Goal: Task Accomplishment & Management: Use online tool/utility

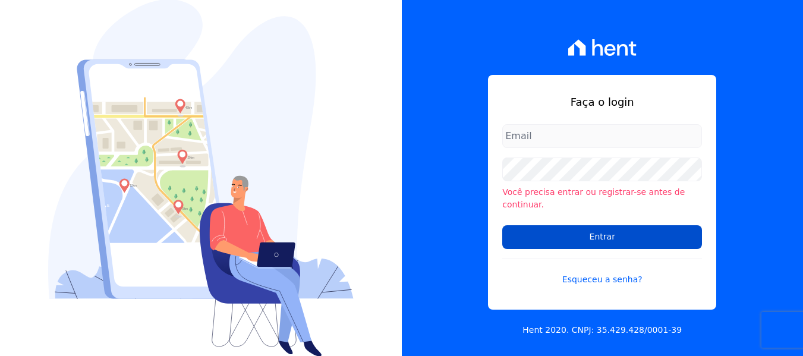
type input "maria.edinea@markaprime.com.br"
click at [613, 225] on input "Entrar" at bounding box center [602, 237] width 200 height 24
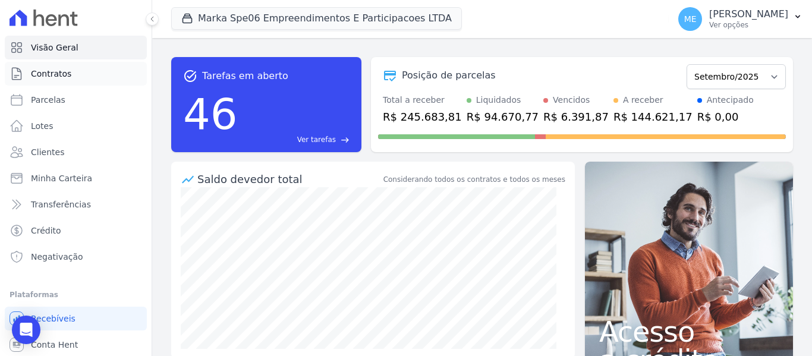
drag, startPoint x: 53, startPoint y: 70, endPoint x: 58, endPoint y: 67, distance: 6.4
click at [53, 70] on span "Contratos" at bounding box center [51, 74] width 40 height 12
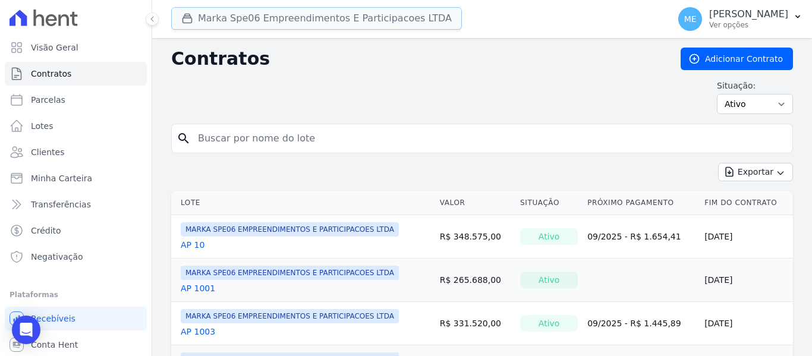
click at [405, 15] on button "Marka Spe06 Empreendimentos E Participacoes LTDA" at bounding box center [316, 18] width 291 height 23
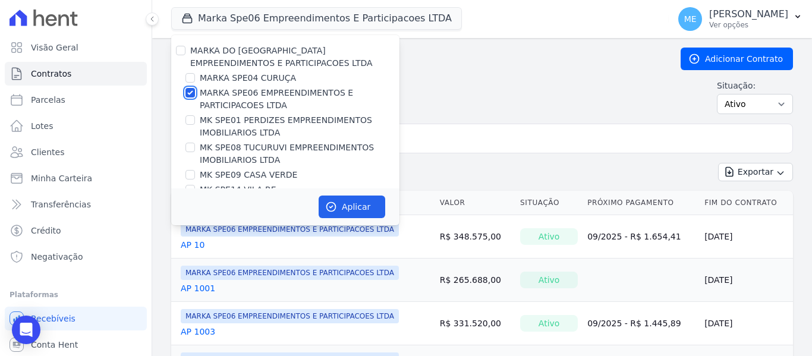
click at [191, 93] on input "MARKA SPE06 EMPREENDIMENTOS E PARTICIPACOES LTDA" at bounding box center [190, 93] width 10 height 10
checkbox input "false"
click at [190, 147] on input "MK SPE08 TUCURUVI EMPREENDIMENTOS IMOBILIARIOS LTDA" at bounding box center [190, 148] width 10 height 10
checkbox input "true"
click at [353, 201] on button "Aplicar" at bounding box center [352, 207] width 67 height 23
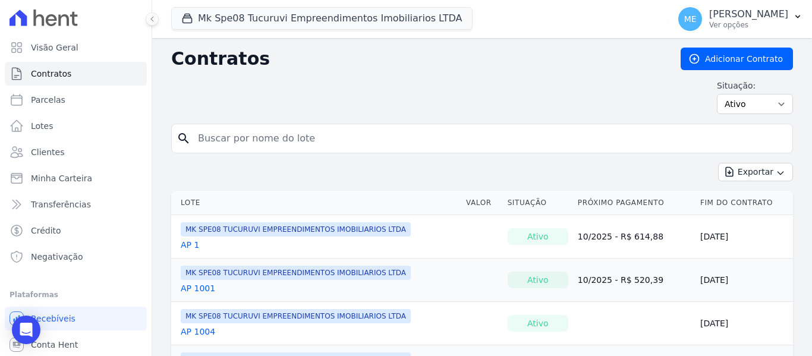
click at [474, 144] on input "search" at bounding box center [489, 139] width 597 height 24
type input "813"
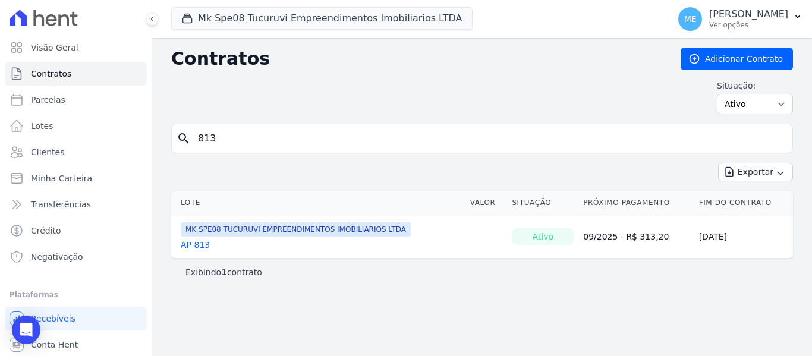
click at [196, 246] on link "AP 813" at bounding box center [195, 245] width 29 height 12
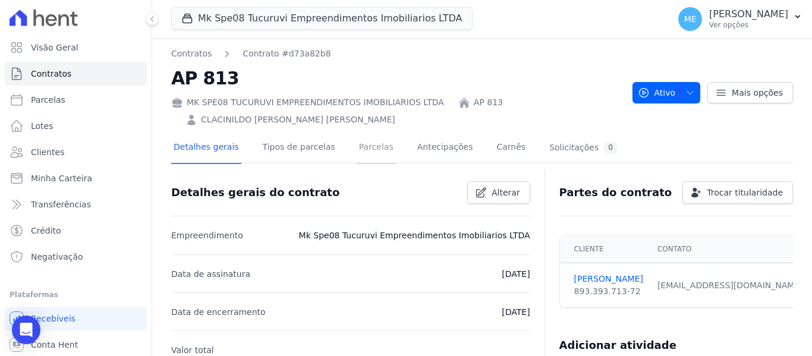
click at [364, 144] on link "Parcelas" at bounding box center [376, 149] width 39 height 32
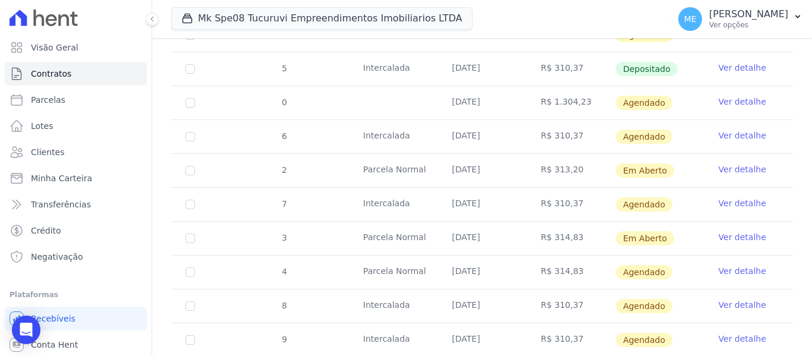
scroll to position [416, 0]
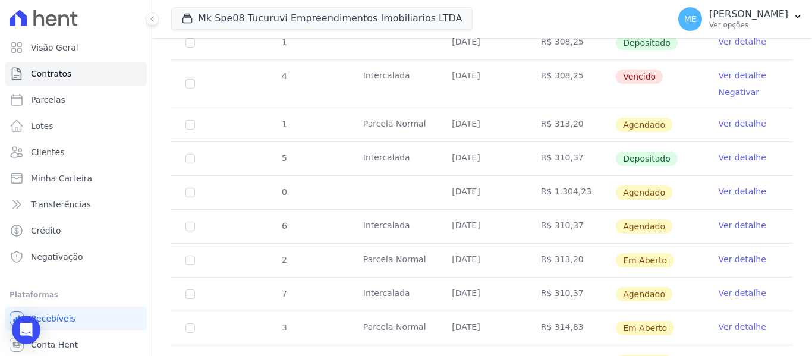
click at [722, 185] on link "Ver detalhe" at bounding box center [743, 191] width 48 height 12
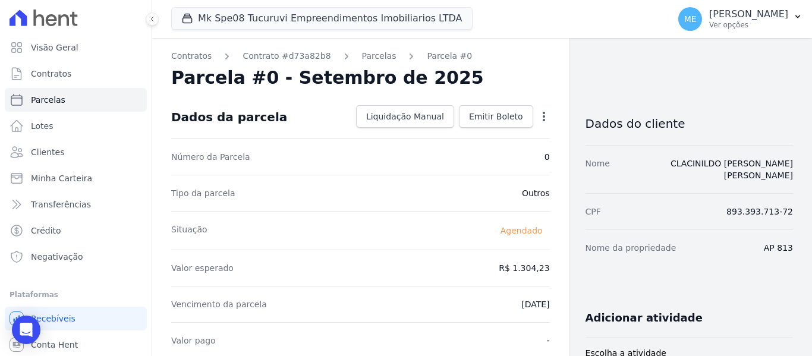
click at [543, 120] on icon "button" at bounding box center [544, 117] width 2 height 10
click at [477, 133] on link "Alterar" at bounding box center [493, 132] width 105 height 21
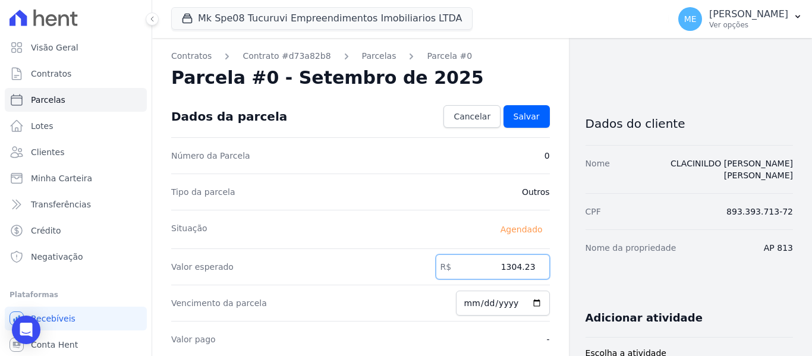
click at [528, 263] on input "1304.23" at bounding box center [493, 266] width 114 height 25
type input "1361.61"
click at [528, 117] on span "Salvar" at bounding box center [527, 117] width 26 height 12
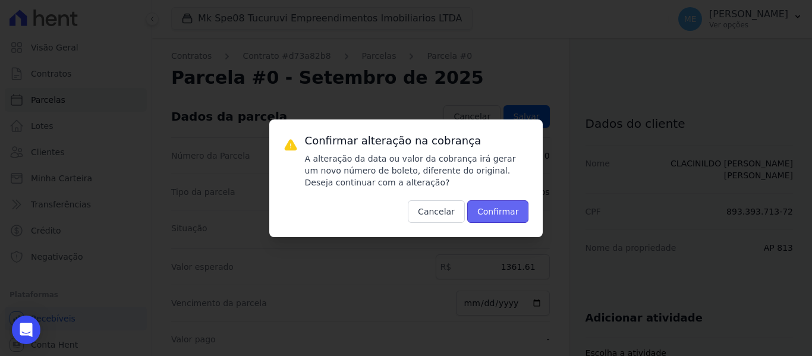
click at [505, 205] on button "Confirmar" at bounding box center [498, 211] width 62 height 23
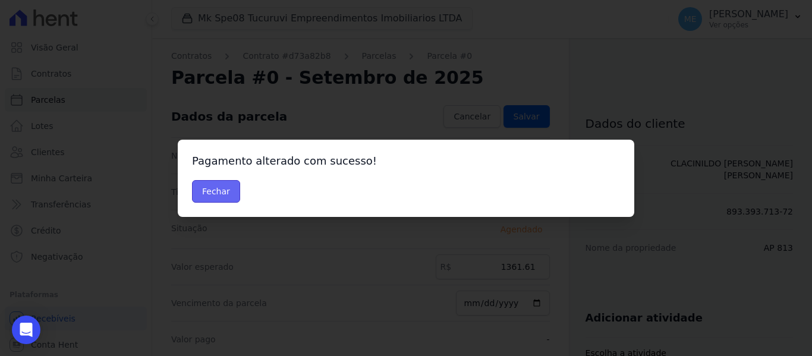
click at [228, 188] on button "Fechar" at bounding box center [216, 191] width 48 height 23
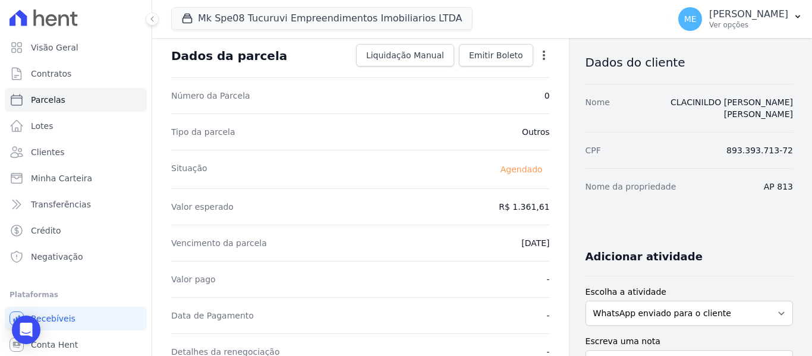
scroll to position [59, 0]
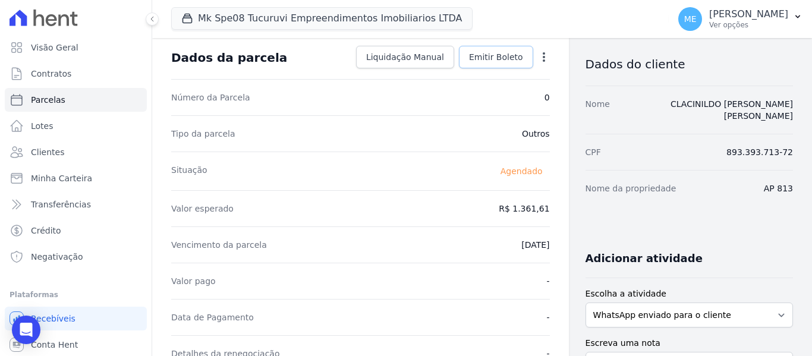
click at [502, 53] on span "Emitir Boleto" at bounding box center [496, 57] width 54 height 12
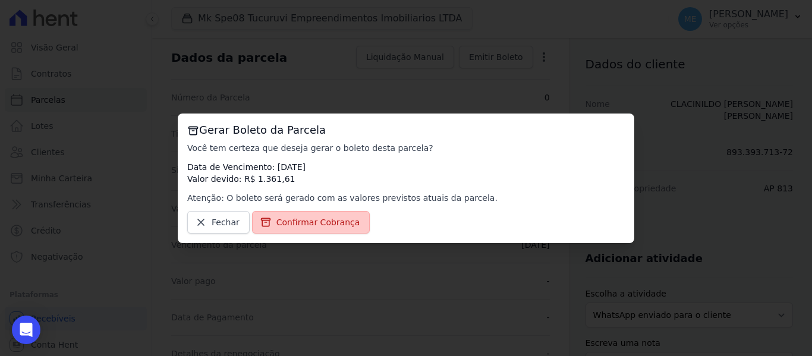
click at [308, 221] on span "Confirmar Cobrança" at bounding box center [318, 222] width 84 height 12
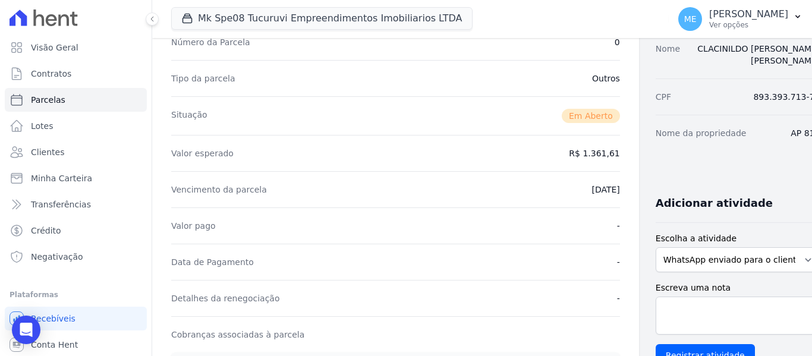
scroll to position [297, 0]
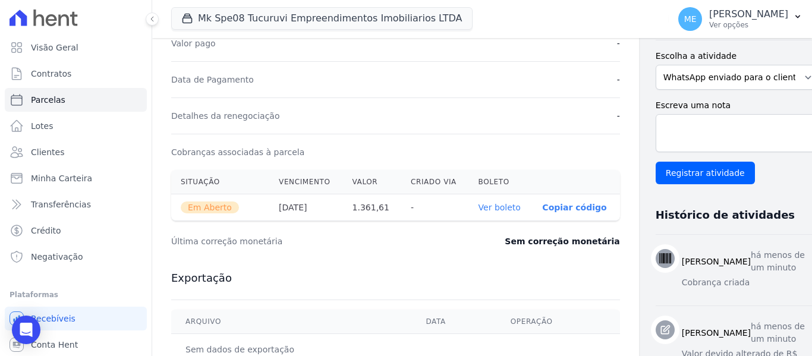
click at [479, 211] on link "Ver boleto" at bounding box center [500, 208] width 42 height 10
click at [70, 71] on link "Contratos" at bounding box center [76, 74] width 142 height 24
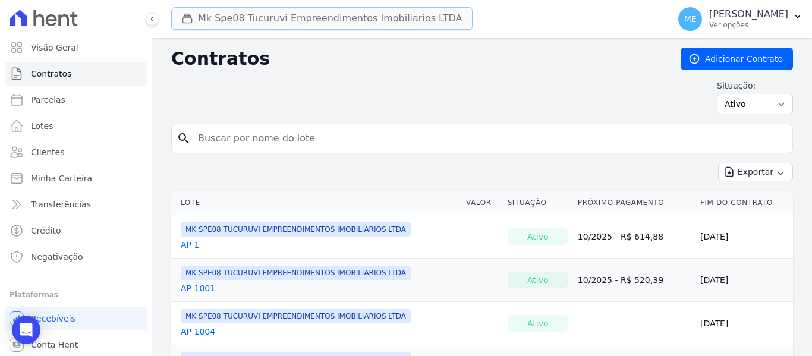
click at [224, 15] on button "Mk Spe08 Tucuruvi Empreendimentos Imobiliarios LTDA" at bounding box center [321, 18] width 301 height 23
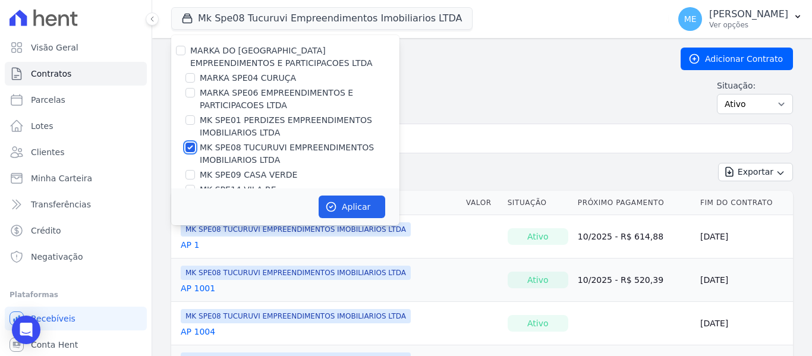
click at [191, 146] on input "MK SPE08 TUCURUVI EMPREENDIMENTOS IMOBILIARIOS LTDA" at bounding box center [190, 148] width 10 height 10
checkbox input "false"
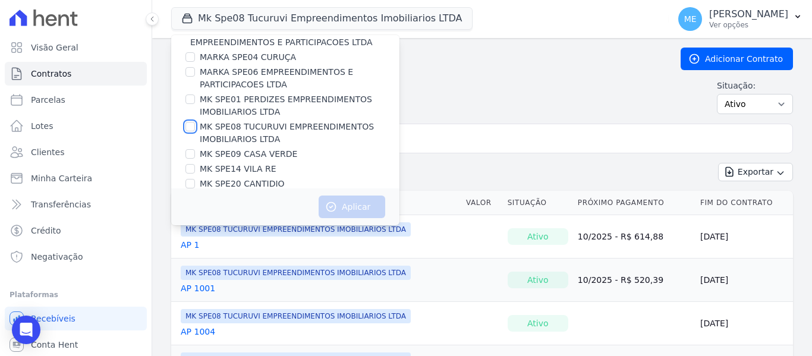
scroll to position [32, 0]
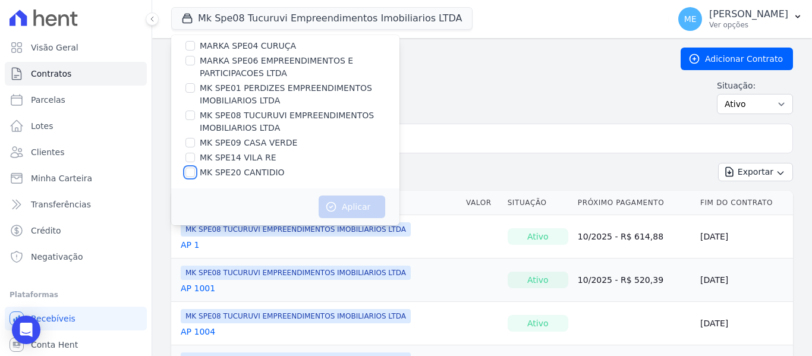
click at [193, 174] on input "MK SPE20 CANTIDIO" at bounding box center [190, 173] width 10 height 10
checkbox input "true"
click at [343, 213] on button "Aplicar" at bounding box center [352, 207] width 67 height 23
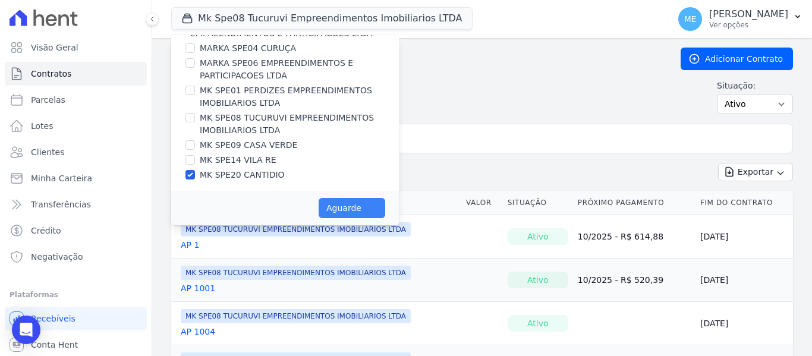
scroll to position [30, 0]
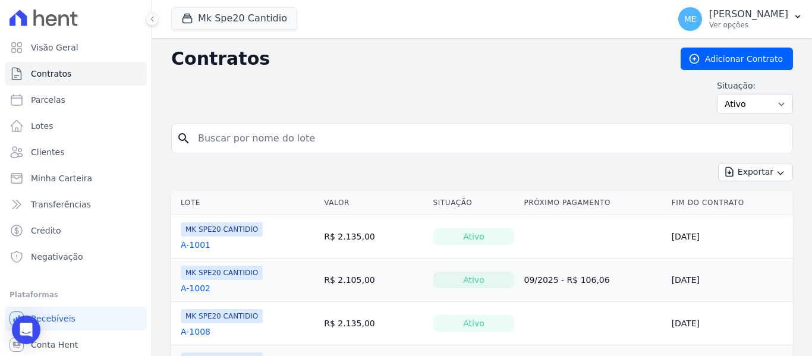
click at [457, 140] on input "search" at bounding box center [489, 139] width 597 height 24
type input "101"
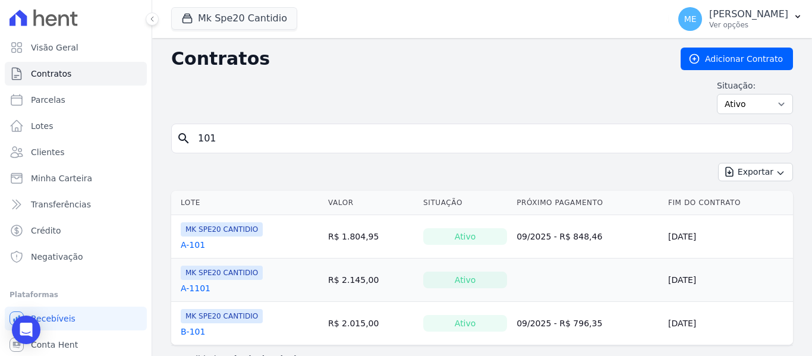
click at [194, 244] on link "A-101" at bounding box center [193, 245] width 24 height 12
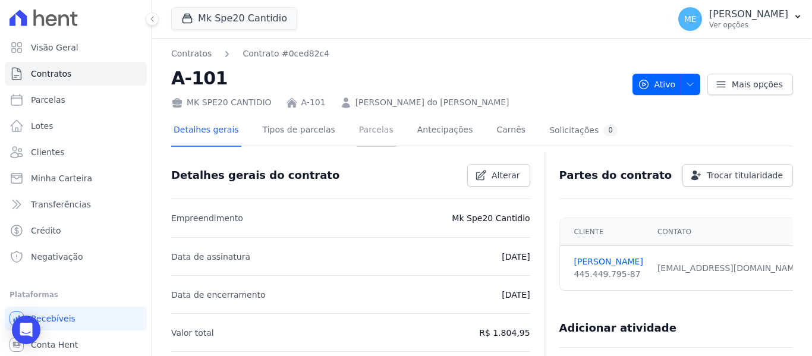
click at [364, 129] on link "Parcelas" at bounding box center [376, 131] width 39 height 32
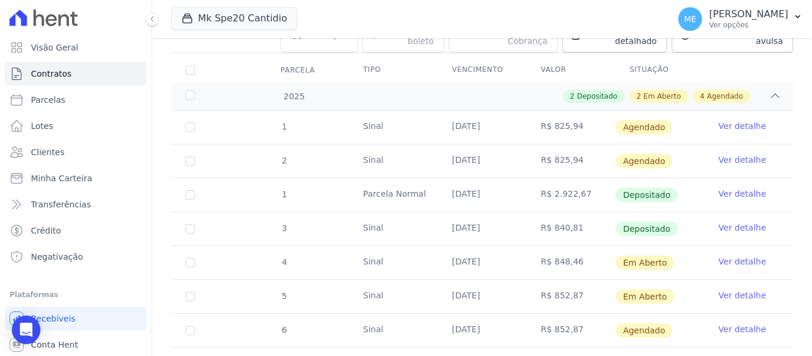
scroll to position [178, 0]
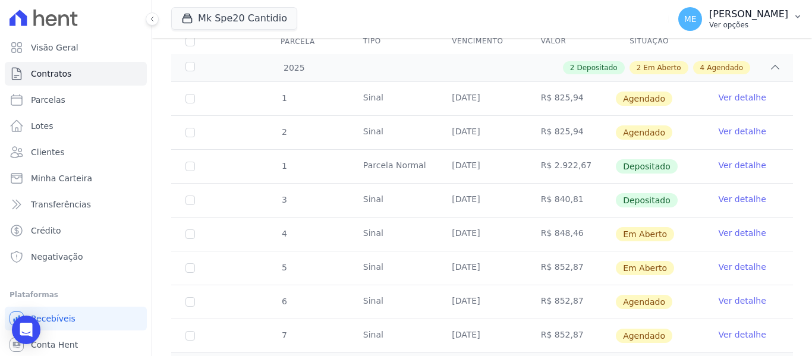
click at [795, 15] on icon "button" at bounding box center [798, 17] width 10 height 10
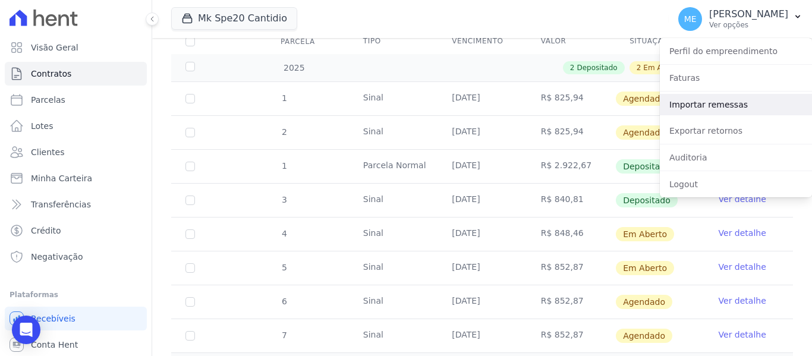
click at [749, 100] on link "Importar remessas" at bounding box center [736, 104] width 152 height 21
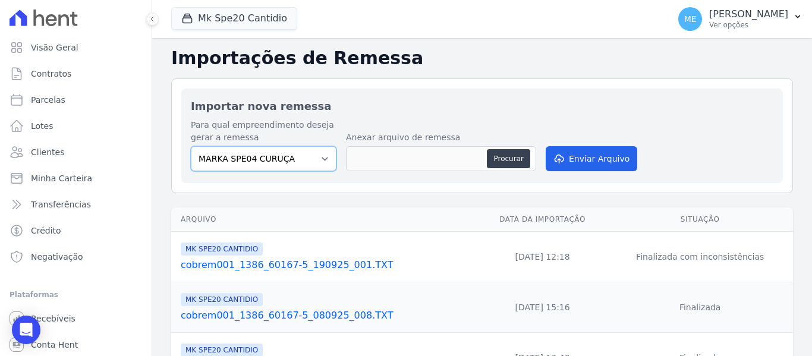
click at [315, 159] on select "MARKA SPE04 CURUÇA MARKA SPE06 EMPREENDIMENTOS E PARTICIPACOES LTDA MK SPE01 PE…" at bounding box center [264, 158] width 146 height 25
click at [325, 160] on select "MARKA SPE04 CURUÇA MARKA SPE06 EMPREENDIMENTOS E PARTICIPACOES LTDA MK SPE01 PE…" at bounding box center [264, 158] width 146 height 25
select select "c3468c08-4eb0-41a5-9d3d-6eb0d26d8926"
click at [191, 146] on select "MARKA SPE04 CURUÇA MARKA SPE06 EMPREENDIMENTOS E PARTICIPACOES LTDA MK SPE01 PE…" at bounding box center [264, 158] width 146 height 25
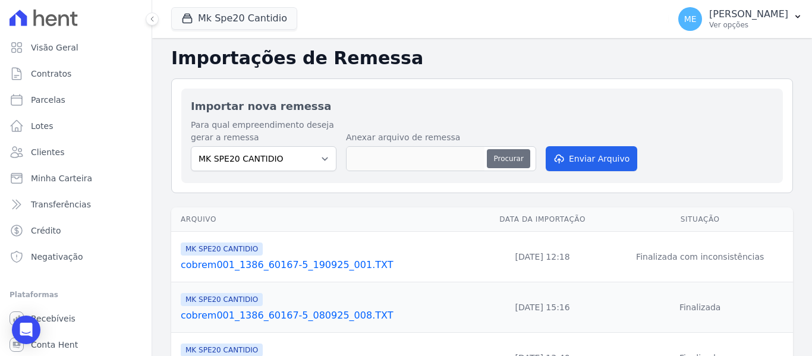
click at [504, 162] on button "Procurar" at bounding box center [508, 158] width 43 height 19
type input "cobrem001_1386_60167-5_190925_003.TXT"
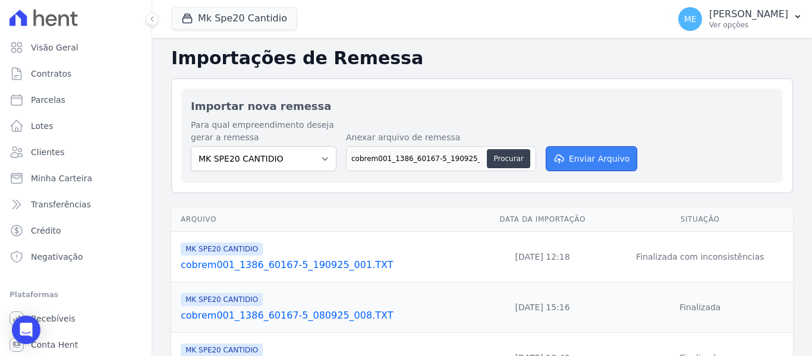
click at [585, 158] on button "Enviar Arquivo" at bounding box center [592, 158] width 92 height 25
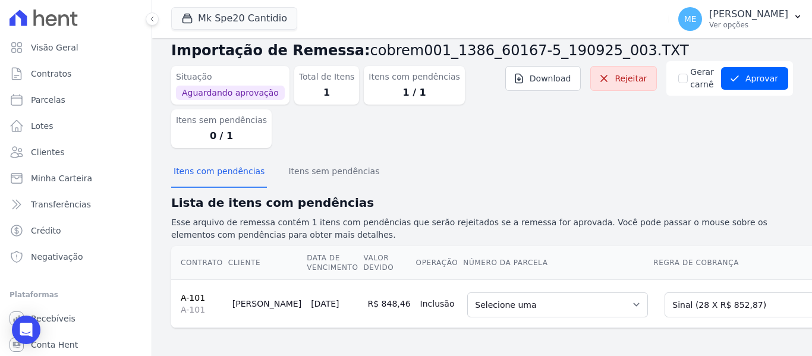
scroll to position [30, 0]
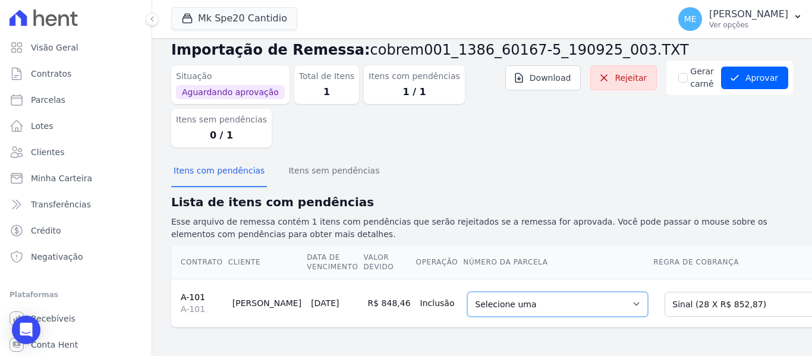
click at [606, 298] on select "Selecione uma 1 - 20/06/2025 - R$ 825,94 - Agendado 2 - 20/07/2025 - R$ 825,94 …" at bounding box center [557, 304] width 181 height 25
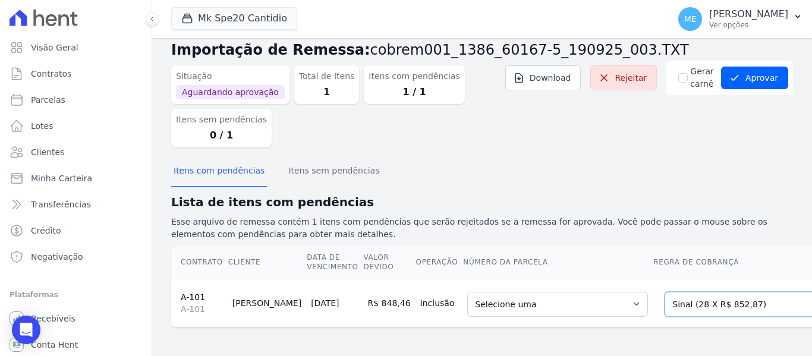
click at [780, 295] on select "Selecione uma Nova Parcela Avulsa Parcela Avulsa Existente Parcela Normal (1 X …" at bounding box center [750, 304] width 171 height 25
click at [665, 292] on select "Selecione uma Nova Parcela Avulsa Parcela Avulsa Existente Parcela Normal (1 X …" at bounding box center [750, 304] width 171 height 25
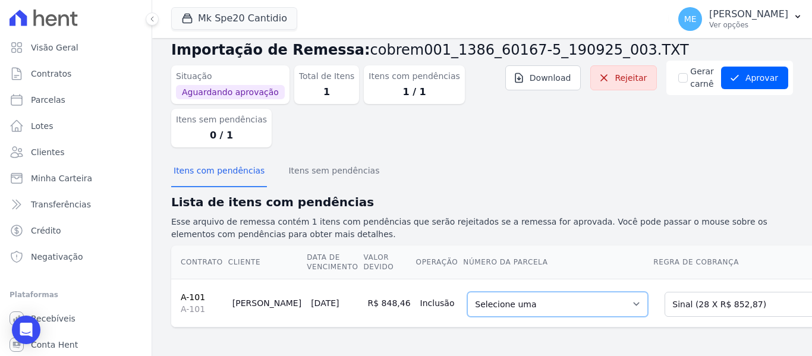
click at [603, 292] on select "Selecione uma 1 - 20/06/2025 - R$ 825,94 - Agendado 2 - 20/07/2025 - R$ 825,94 …" at bounding box center [557, 304] width 181 height 25
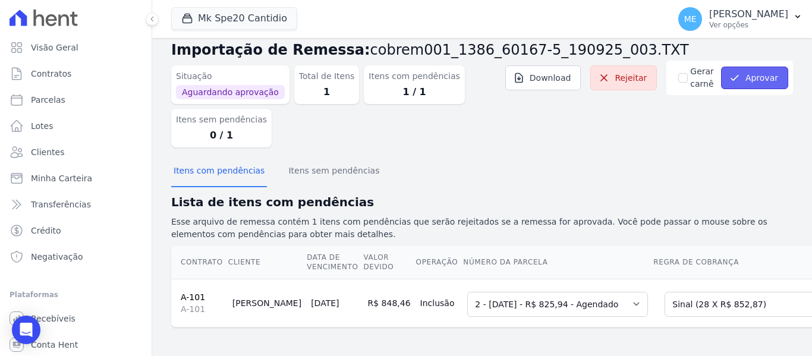
click at [762, 71] on button "Aprovar" at bounding box center [754, 78] width 67 height 23
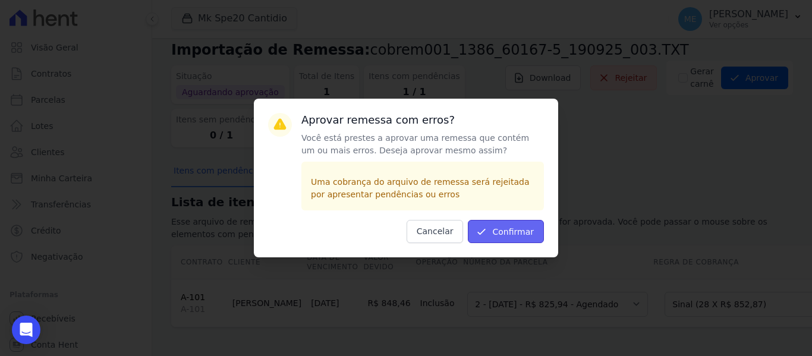
click at [497, 228] on button "Confirmar" at bounding box center [506, 231] width 76 height 23
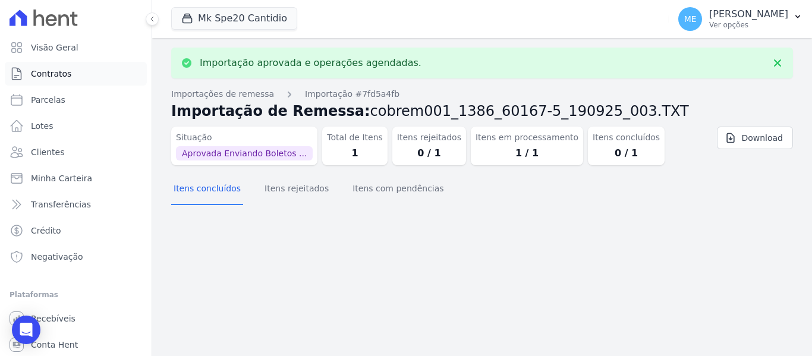
click at [65, 74] on span "Contratos" at bounding box center [51, 74] width 40 height 12
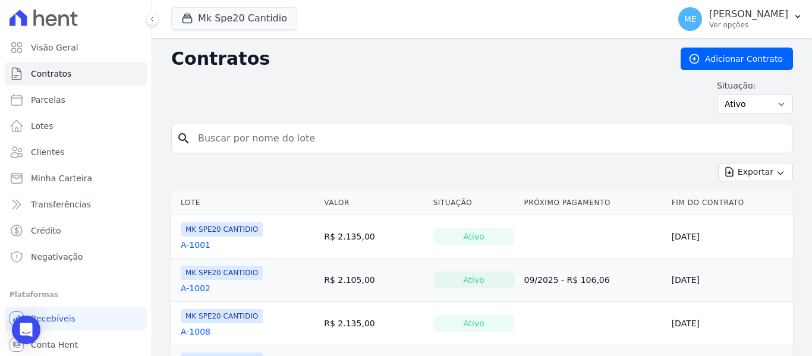
click at [262, 133] on input "search" at bounding box center [489, 139] width 597 height 24
type input "101"
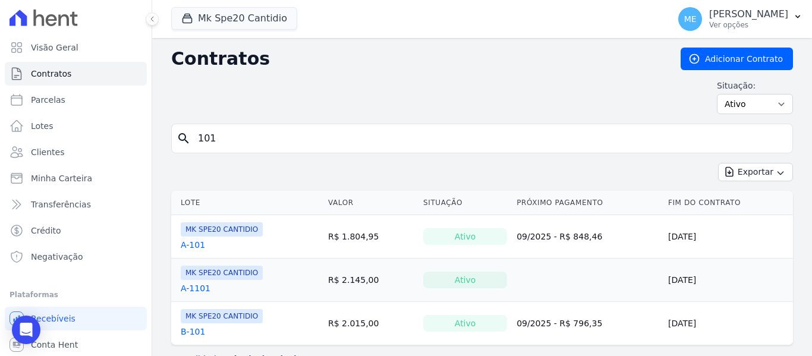
click at [194, 247] on link "A-101" at bounding box center [193, 245] width 24 height 12
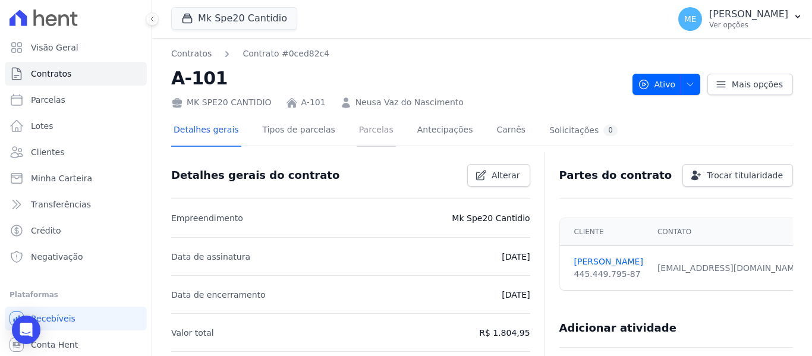
click at [357, 130] on link "Parcelas" at bounding box center [376, 131] width 39 height 32
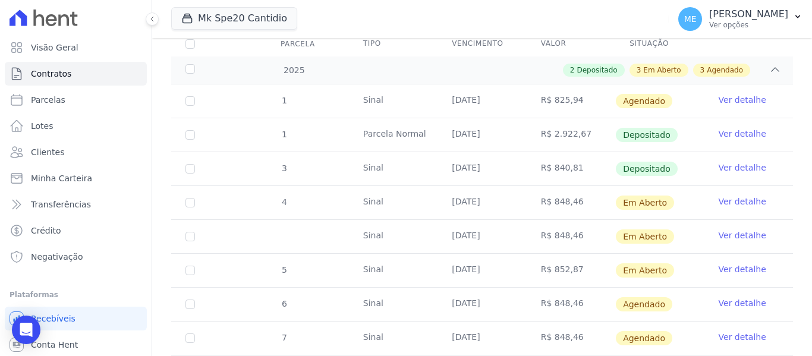
scroll to position [178, 0]
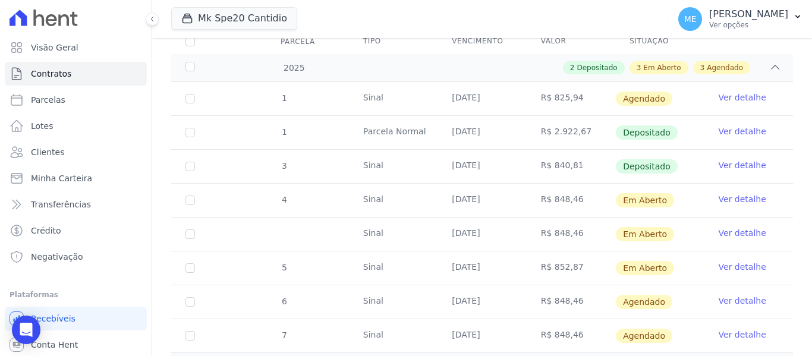
click at [735, 227] on link "Ver detalhe" at bounding box center [743, 233] width 48 height 12
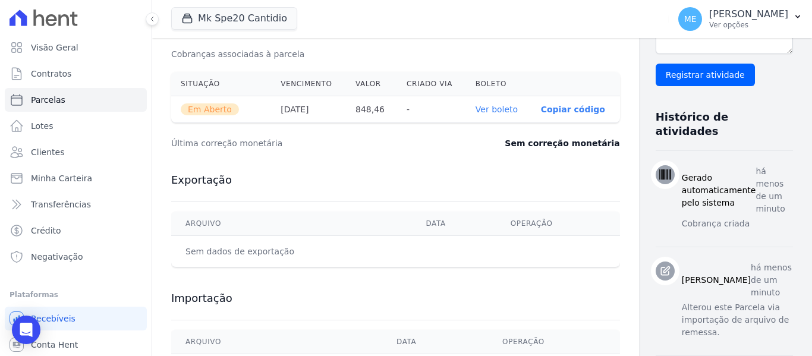
scroll to position [416, 0]
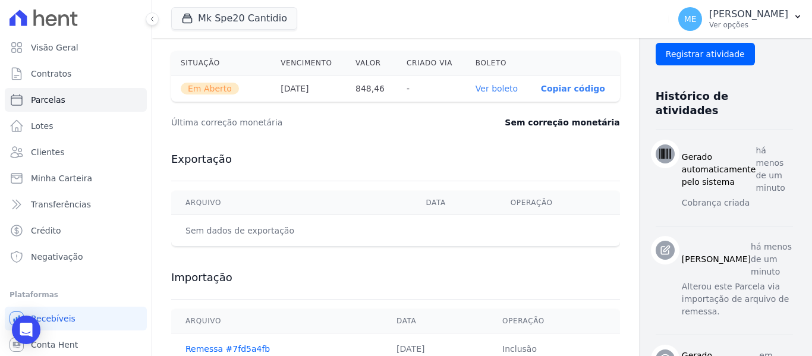
click at [484, 86] on link "Ver boleto" at bounding box center [497, 89] width 42 height 10
